Goal: Check status: Check status

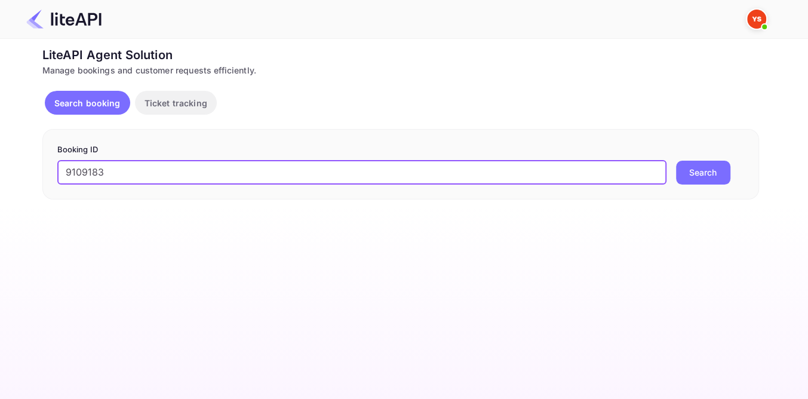
type input "9109183"
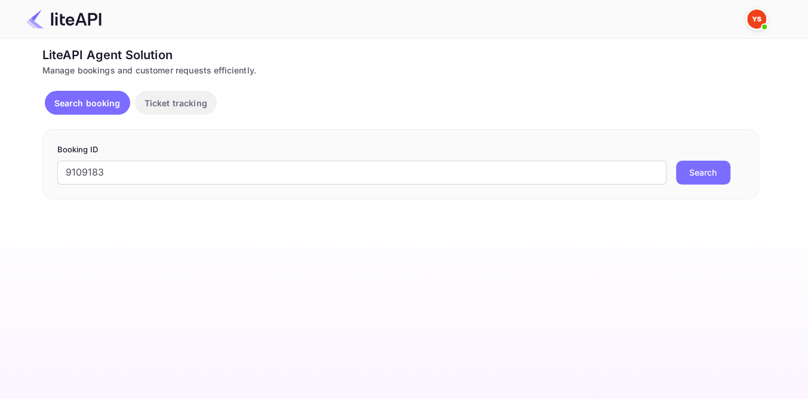
click at [705, 176] on button "Search" at bounding box center [703, 173] width 54 height 24
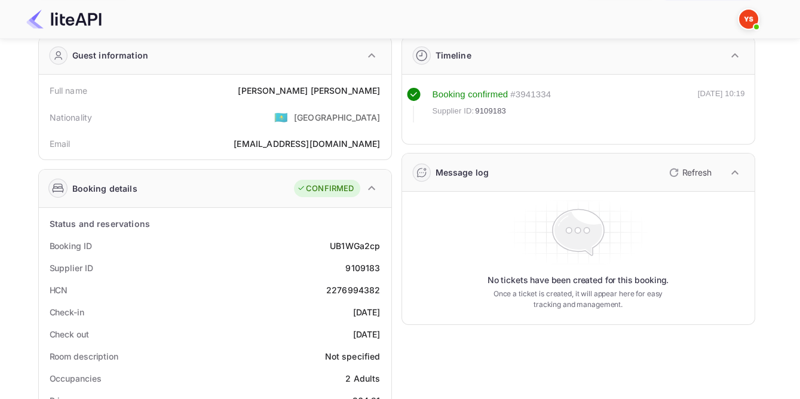
scroll to position [162, 0]
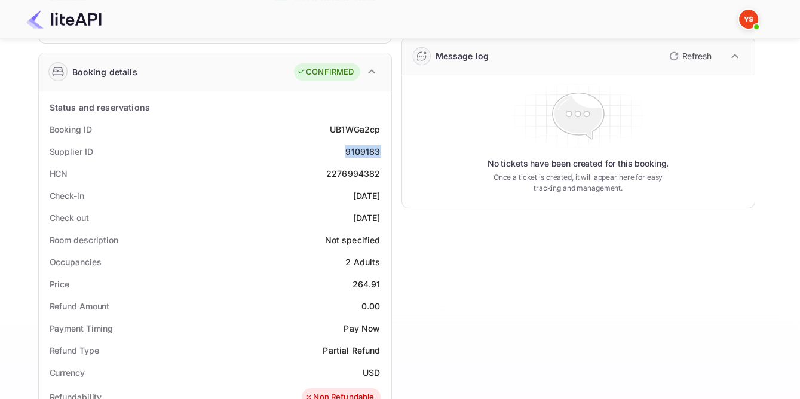
drag, startPoint x: 354, startPoint y: 151, endPoint x: 390, endPoint y: 151, distance: 36.4
copy div "9109183"
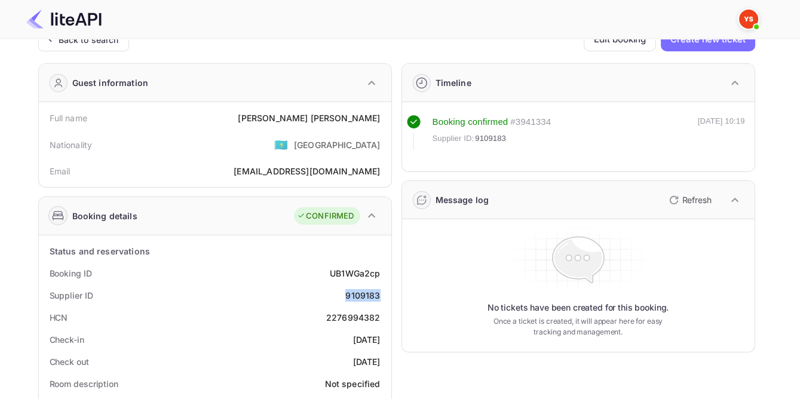
scroll to position [0, 0]
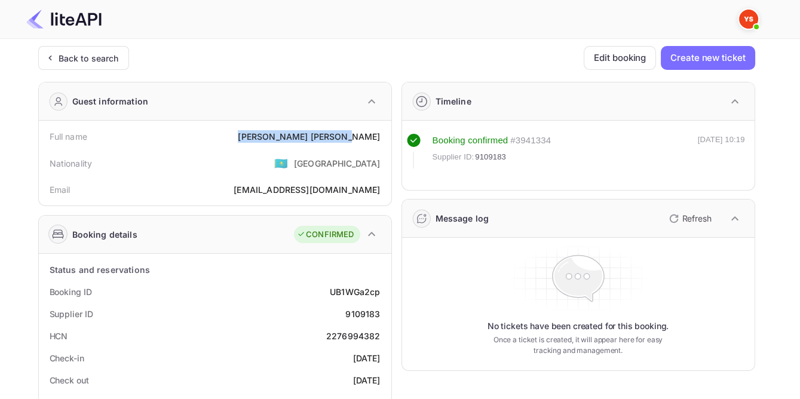
drag, startPoint x: 299, startPoint y: 137, endPoint x: 383, endPoint y: 137, distance: 84.2
click at [383, 137] on div "Full name [PERSON_NAME]" at bounding box center [215, 136] width 343 height 22
copy div "[PERSON_NAME]"
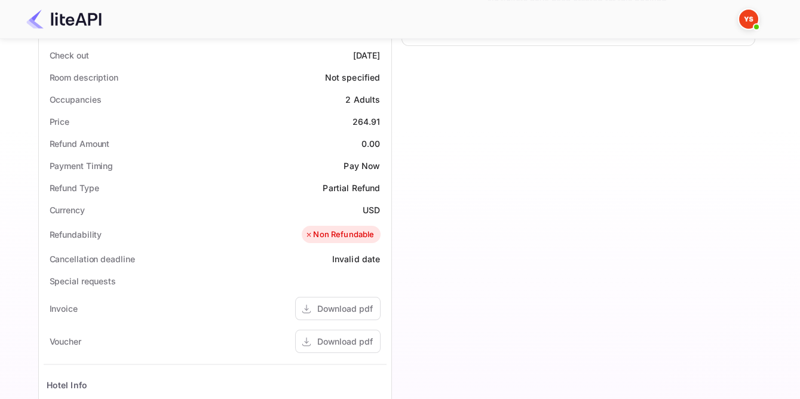
scroll to position [326, 0]
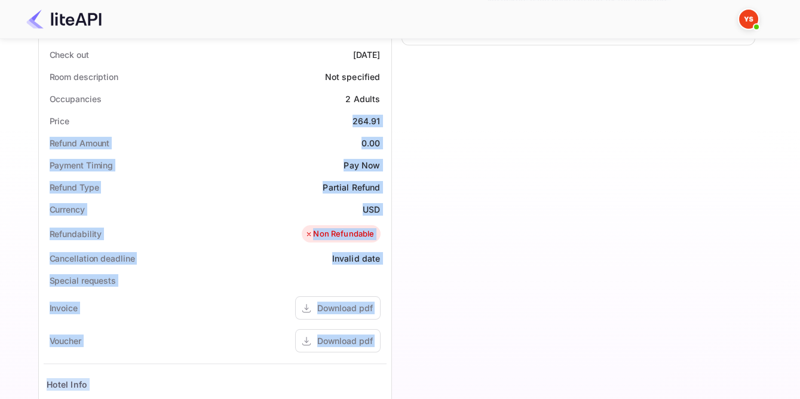
drag, startPoint x: 352, startPoint y: 118, endPoint x: 392, endPoint y: 119, distance: 39.5
click at [392, 119] on div "Guest information Full name [PERSON_NAME] Nationality 🇰🇿 [DEMOGRAPHIC_DATA] Ema…" at bounding box center [392, 171] width 726 height 849
copy div "264.91 Refund Amount 0.00 Payment Timing Pay Now Refund Type Partial Refund Cur…"
click at [478, 143] on div "Timeline Booking confirmed # 3941334 Supplier ID: 9109183 [DATE] 10:19 Message …" at bounding box center [573, 171] width 363 height 849
click at [517, 142] on div "Timeline Booking confirmed # 3941334 Supplier ID: 9109183 [DATE] 10:19 Message …" at bounding box center [573, 171] width 363 height 849
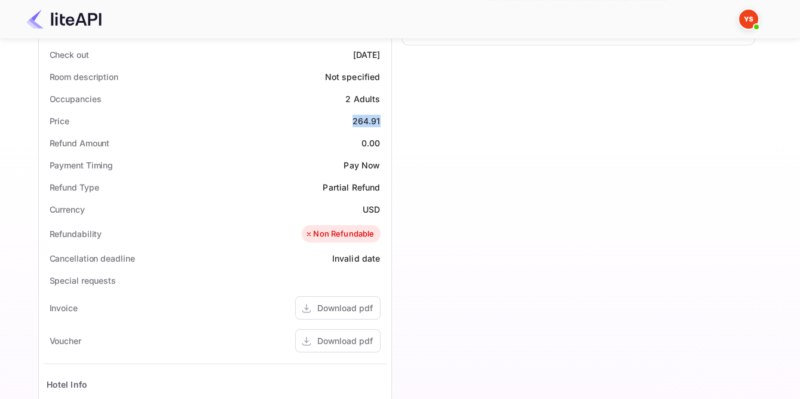
drag, startPoint x: 349, startPoint y: 116, endPoint x: 385, endPoint y: 116, distance: 36.4
click at [385, 116] on div "Price 264.91" at bounding box center [215, 121] width 343 height 22
copy div "264.91"
